Goal: Browse casually

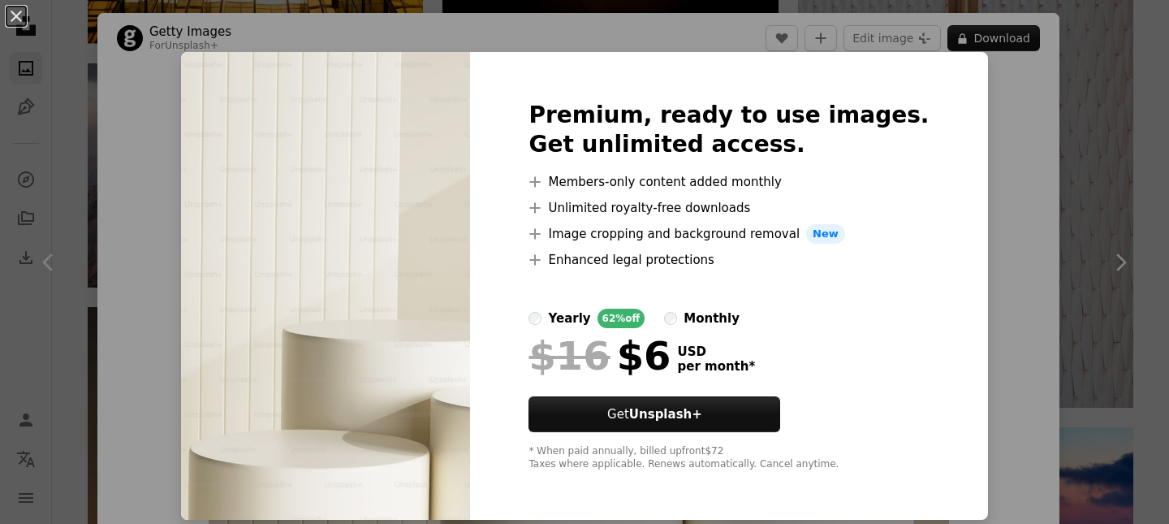
scroll to position [171, 0]
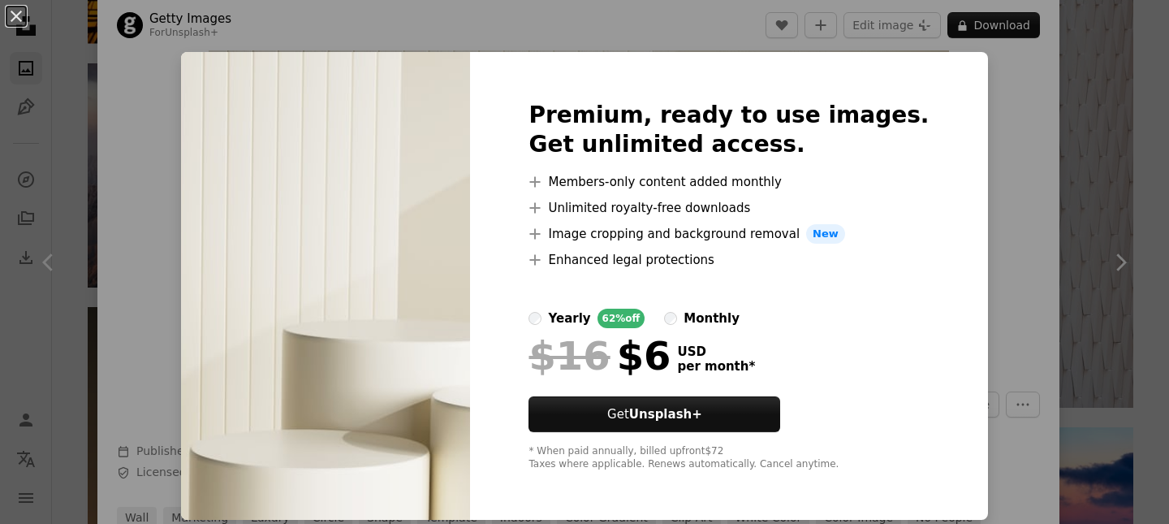
click at [1004, 111] on div "An X shape Premium, ready to use images. Get unlimited access. A plus sign Memb…" at bounding box center [584, 262] width 1169 height 524
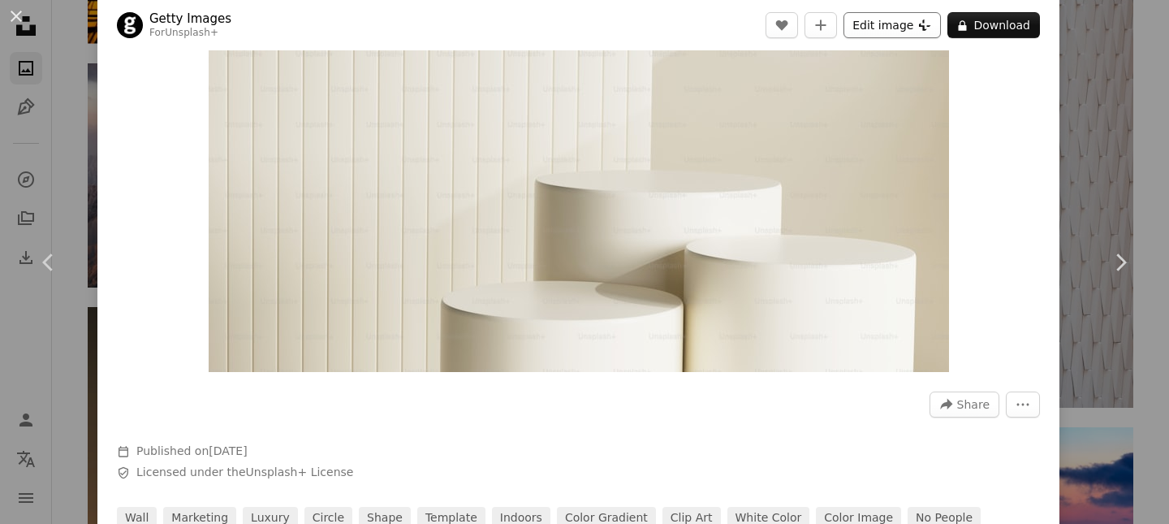
click at [933, 26] on button "Edit image Plus sign for Unsplash+" at bounding box center [892, 25] width 97 height 26
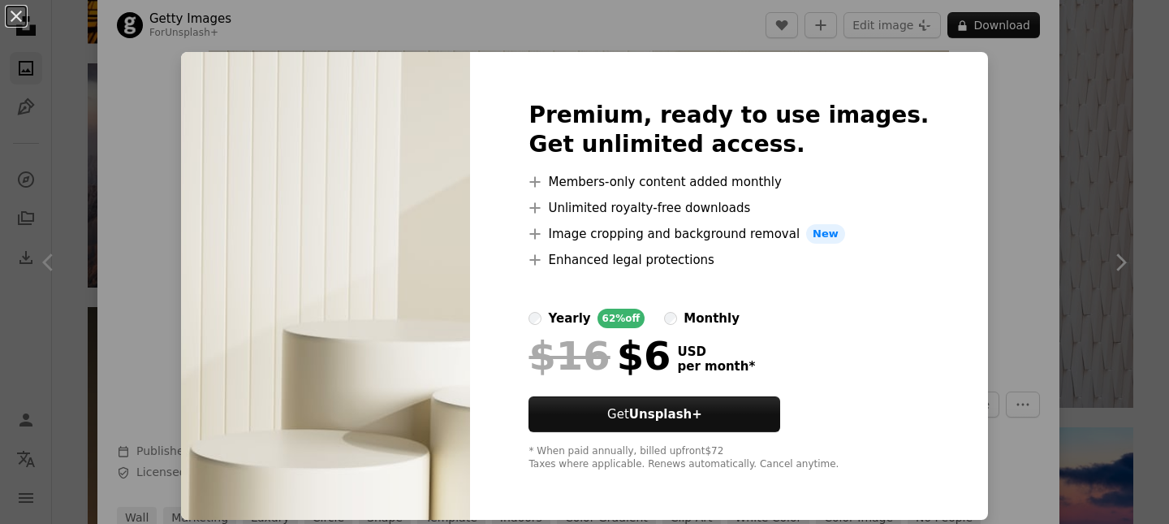
click at [986, 241] on div "An X shape Premium, ready to use images. Get unlimited access. A plus sign Memb…" at bounding box center [584, 262] width 1169 height 524
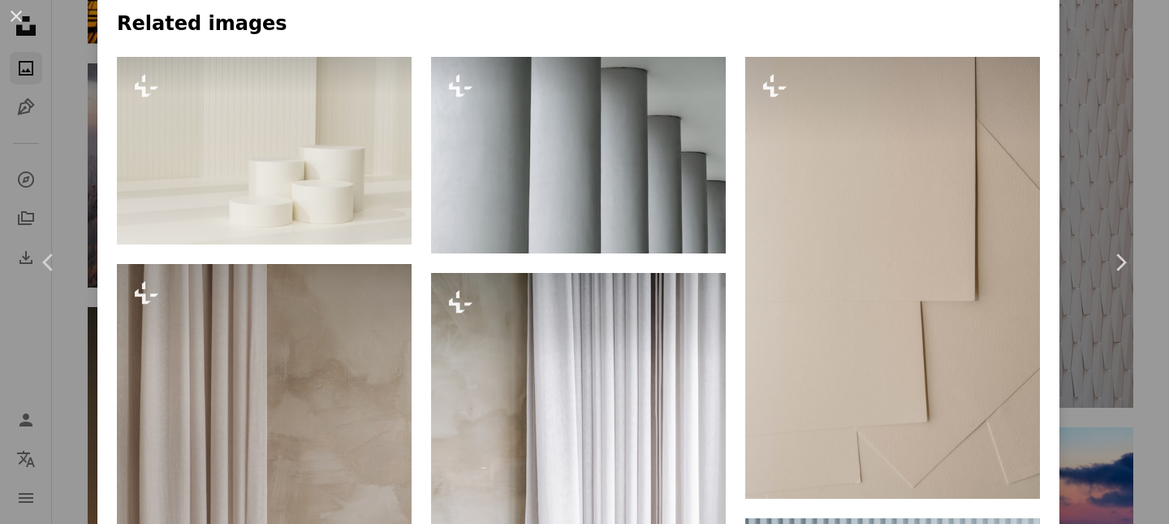
scroll to position [767, 0]
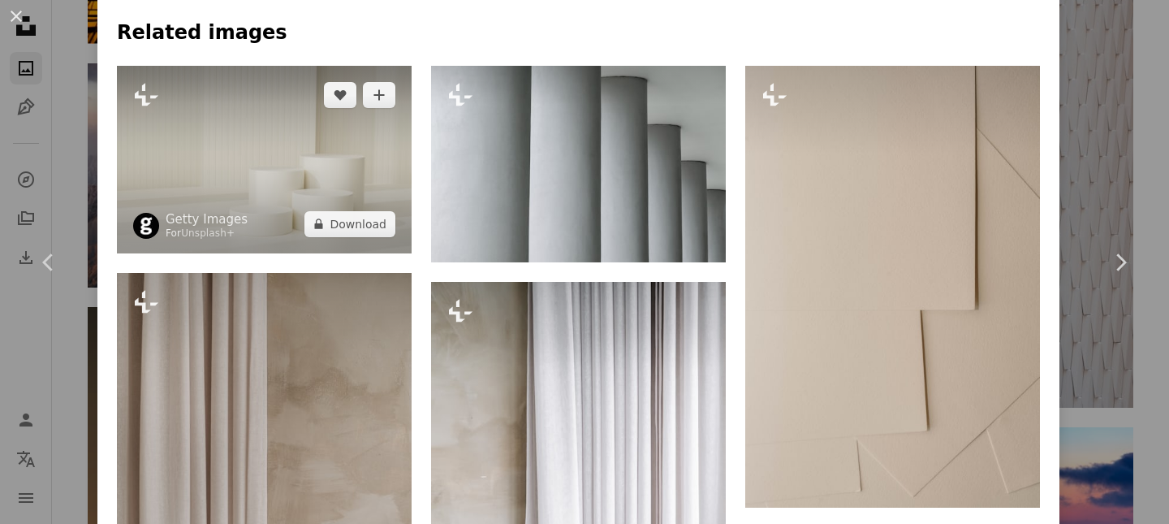
click at [265, 193] on img at bounding box center [264, 160] width 295 height 188
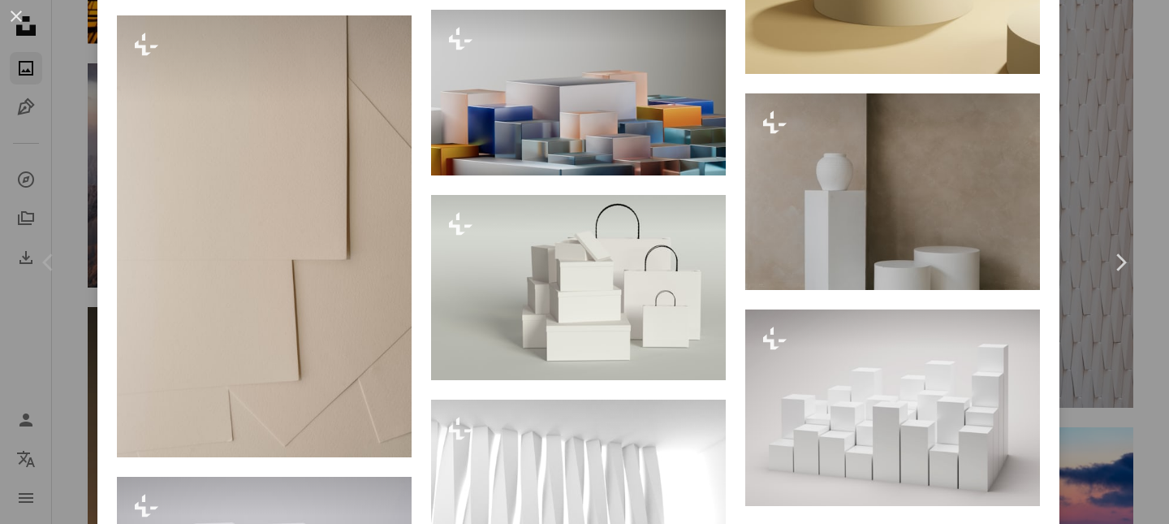
scroll to position [1719, 0]
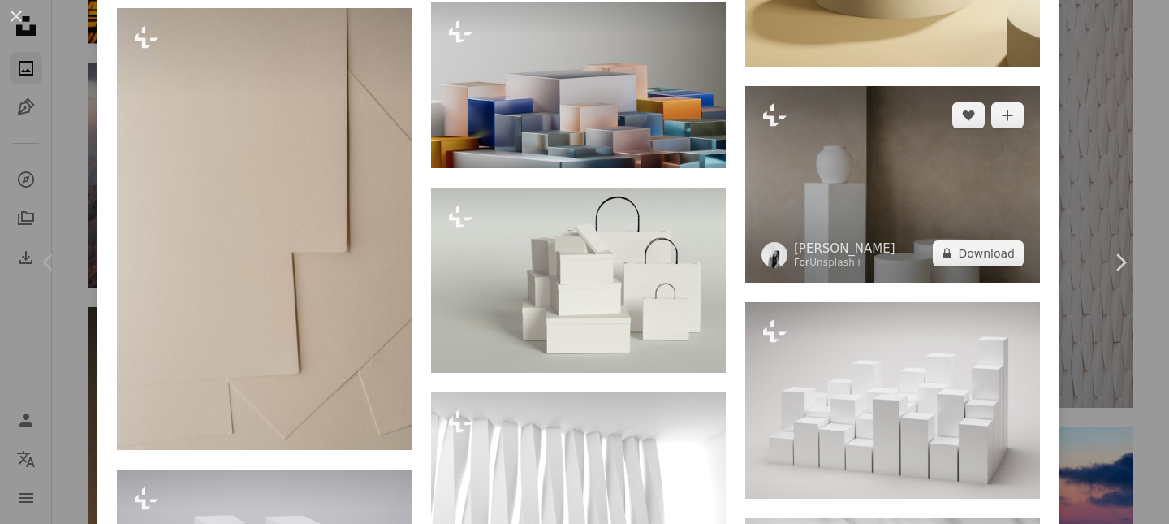
click at [1003, 211] on img at bounding box center [892, 184] width 295 height 196
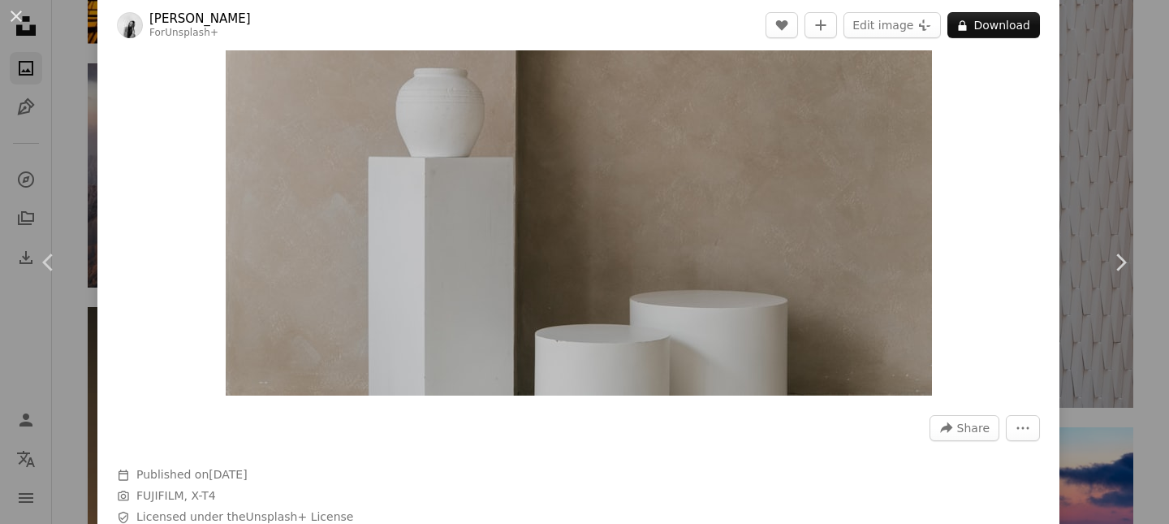
scroll to position [144, 0]
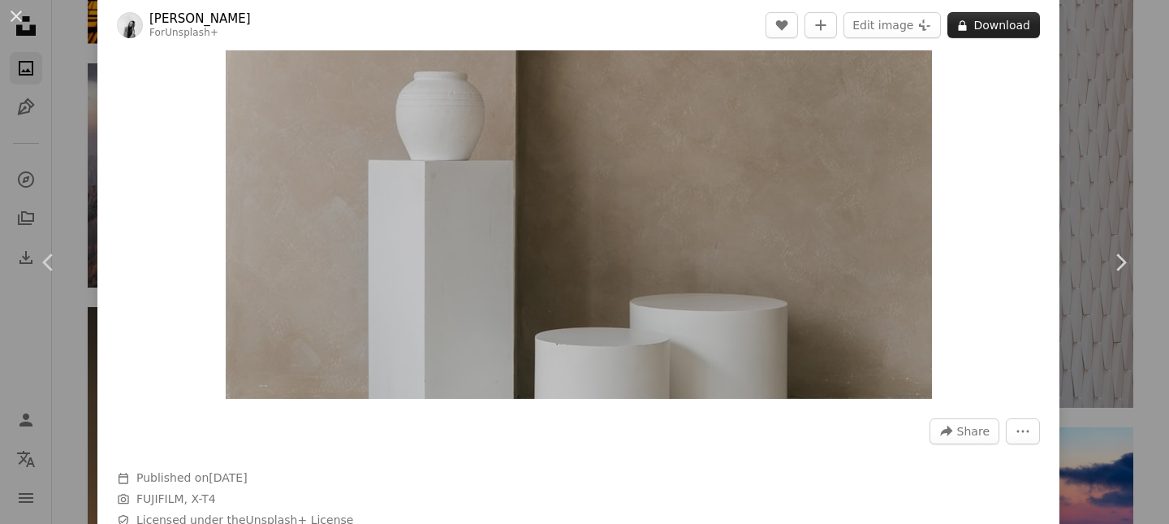
click at [995, 29] on button "A lock Download" at bounding box center [994, 25] width 93 height 26
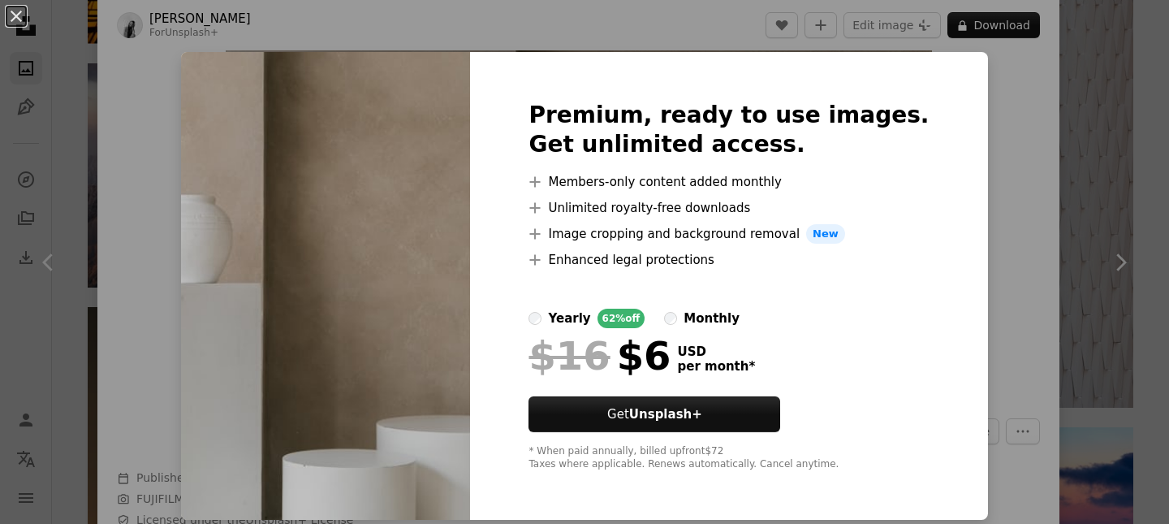
click at [973, 172] on div "An X shape Premium, ready to use images. Get unlimited access. A plus sign Memb…" at bounding box center [584, 262] width 1169 height 524
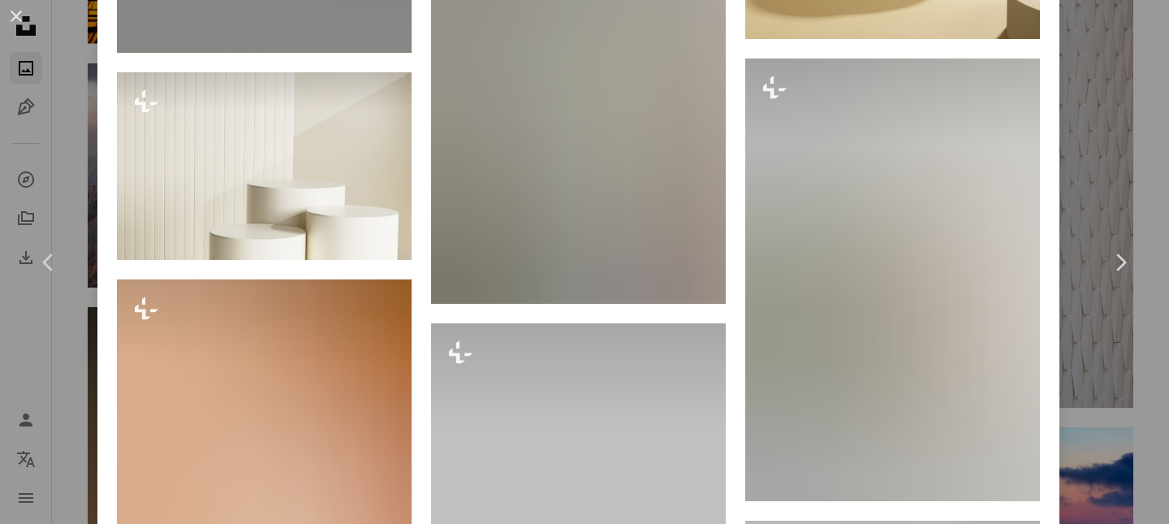
scroll to position [1504, 0]
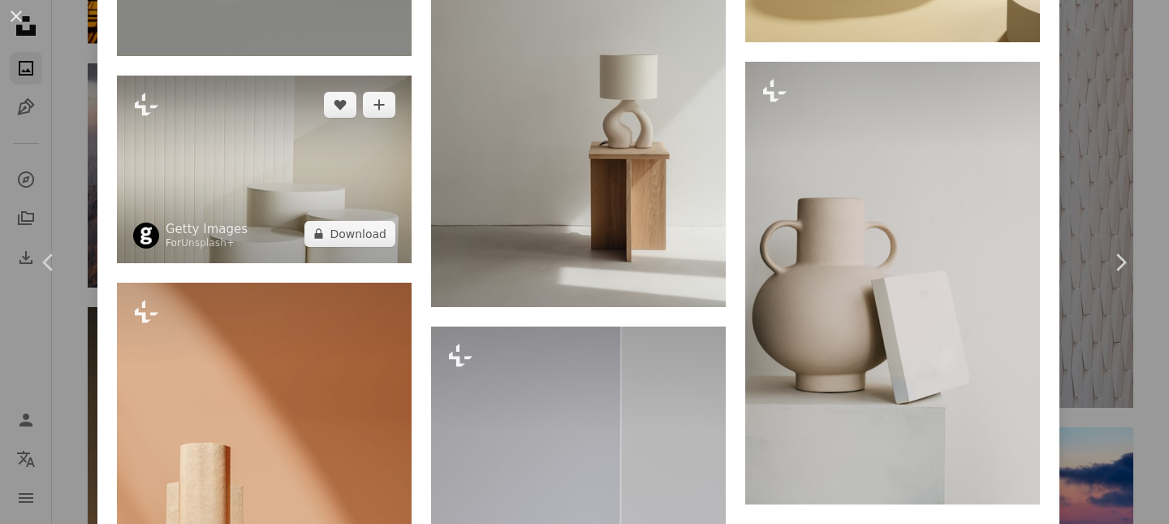
click at [313, 151] on img at bounding box center [264, 170] width 295 height 188
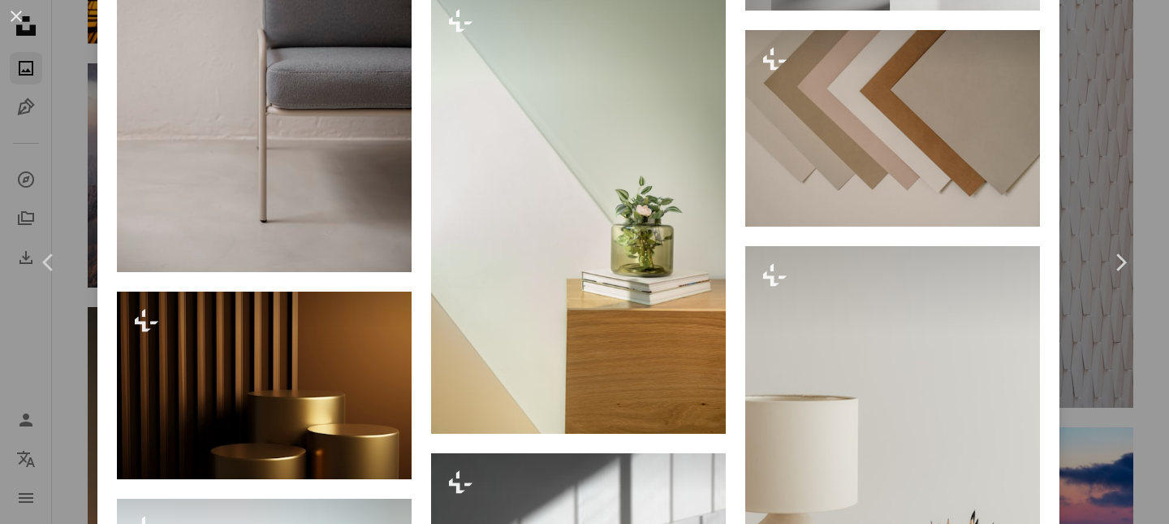
scroll to position [2485, 0]
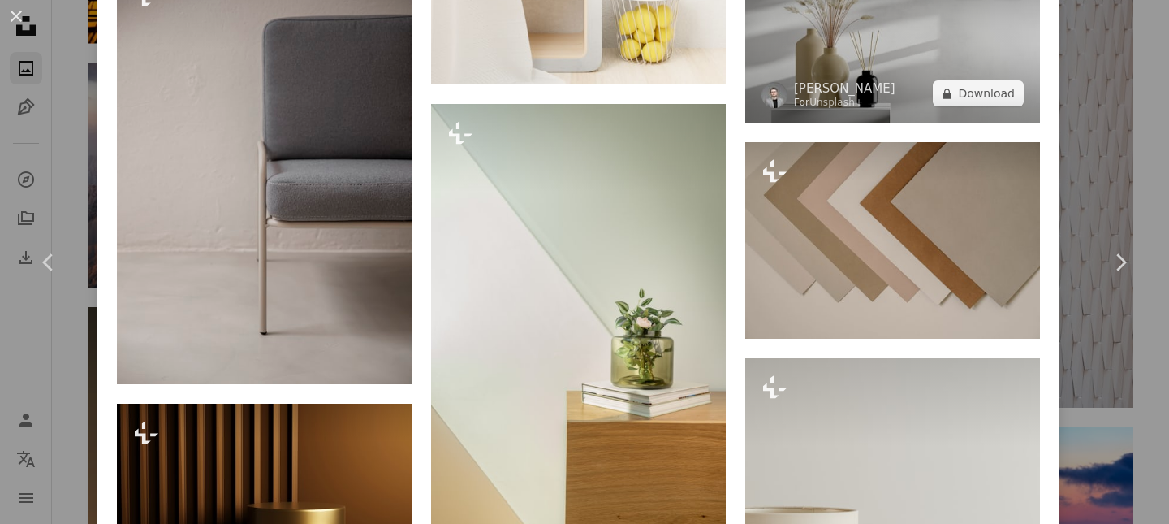
click at [857, 92] on img at bounding box center [892, 40] width 295 height 166
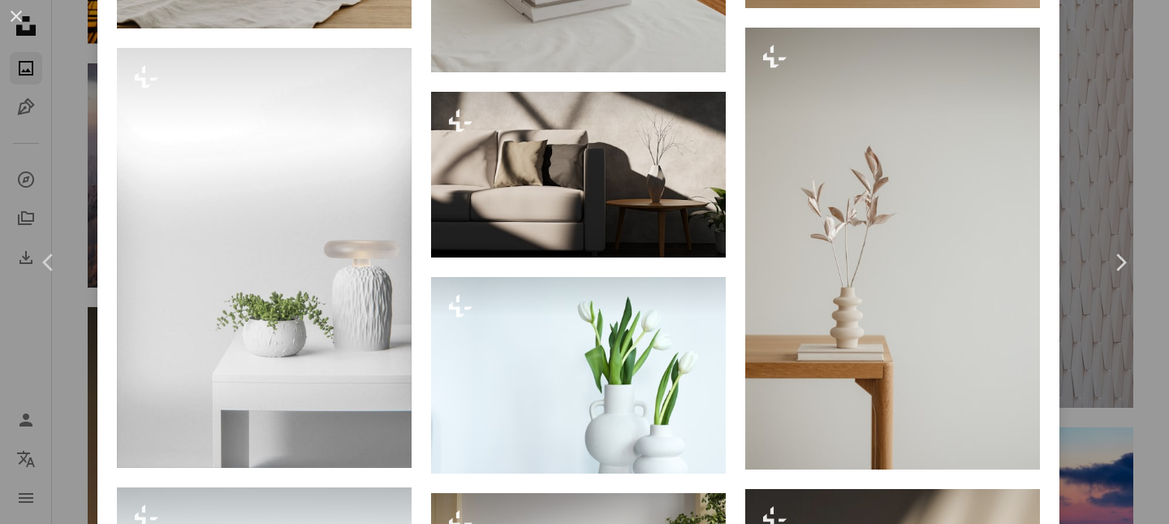
scroll to position [4362, 0]
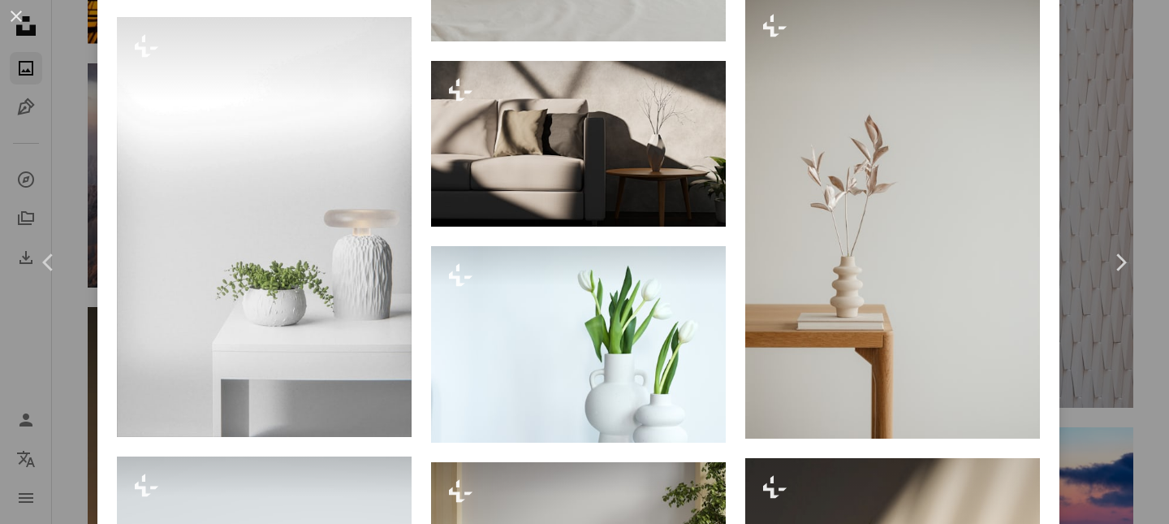
click at [1129, 135] on div "An X shape Chevron left Chevron right [PERSON_NAME] For Unsplash+ A heart A plu…" at bounding box center [584, 262] width 1169 height 524
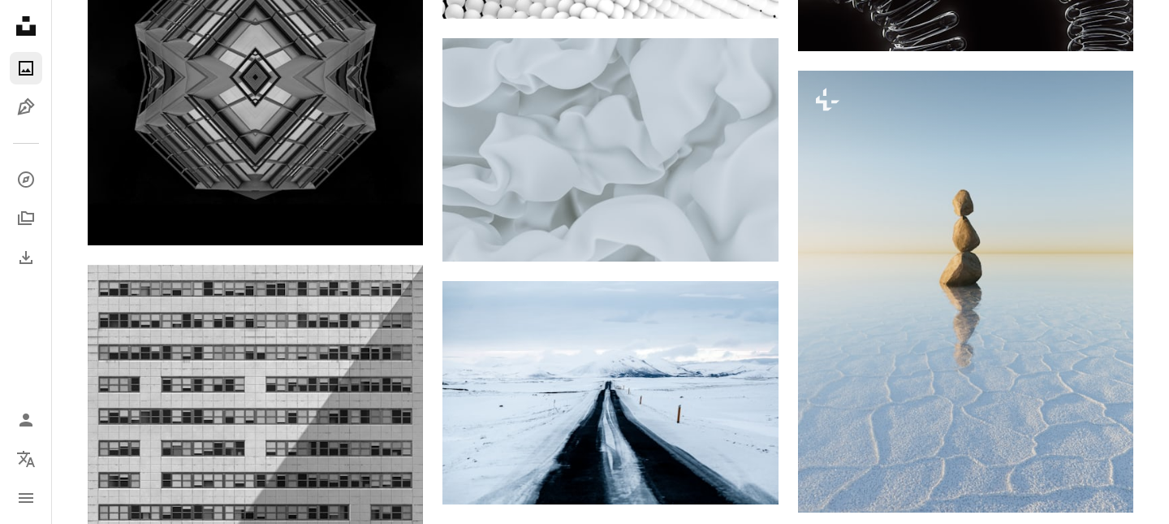
scroll to position [20669, 0]
